Goal: Task Accomplishment & Management: Manage account settings

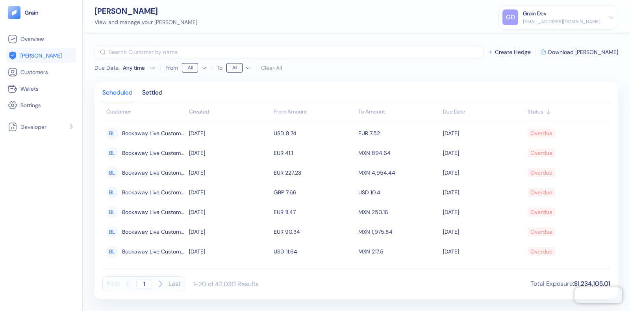
click at [540, 19] on div "[EMAIL_ADDRESS][DOMAIN_NAME]" at bounding box center [562, 21] width 78 height 7
click at [534, 38] on div "Sign Out" at bounding box center [524, 39] width 22 height 8
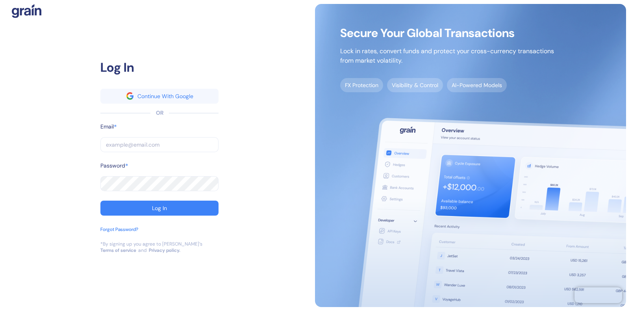
click at [146, 148] on input "text" at bounding box center [159, 144] width 118 height 15
type input "[EMAIL_ADDRESS][DOMAIN_NAME]"
